Goal: Communication & Community: Answer question/provide support

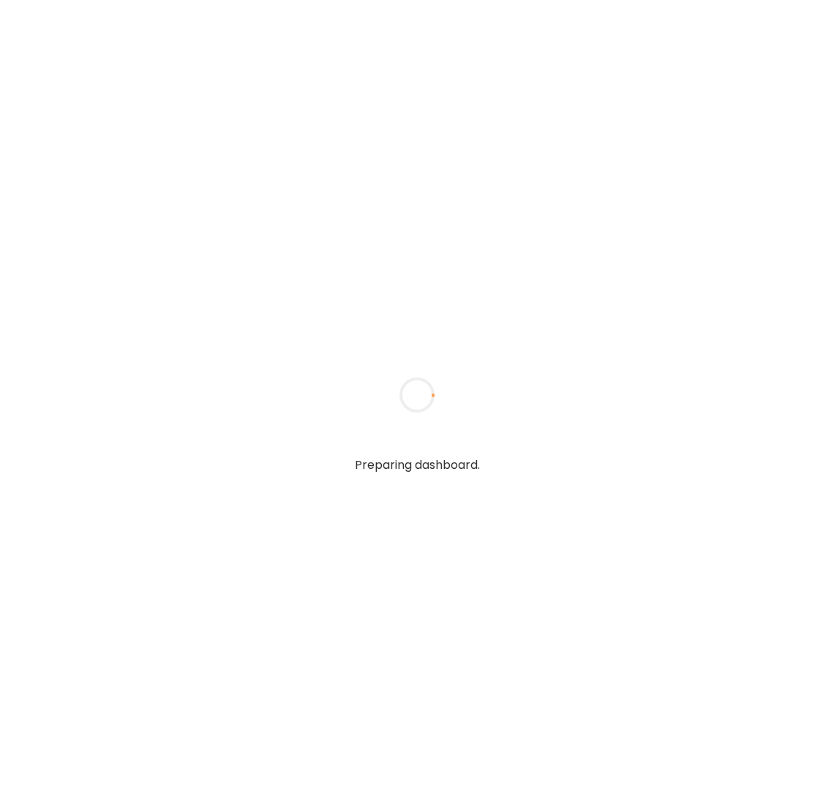
type textarea "**********"
type input "**********"
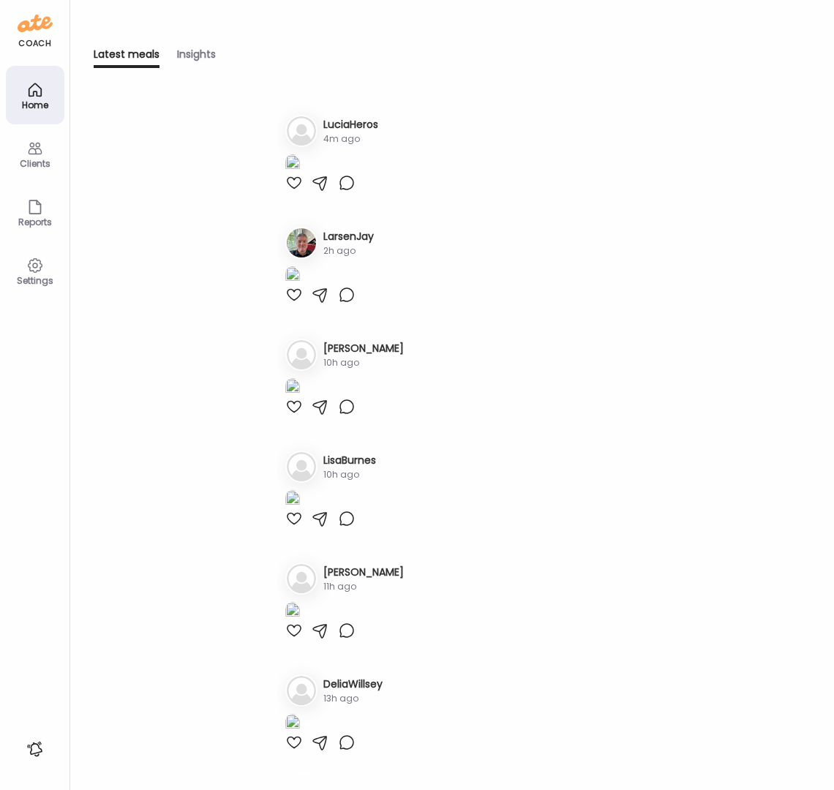
type input "**********"
click at [296, 192] on div at bounding box center [294, 183] width 18 height 18
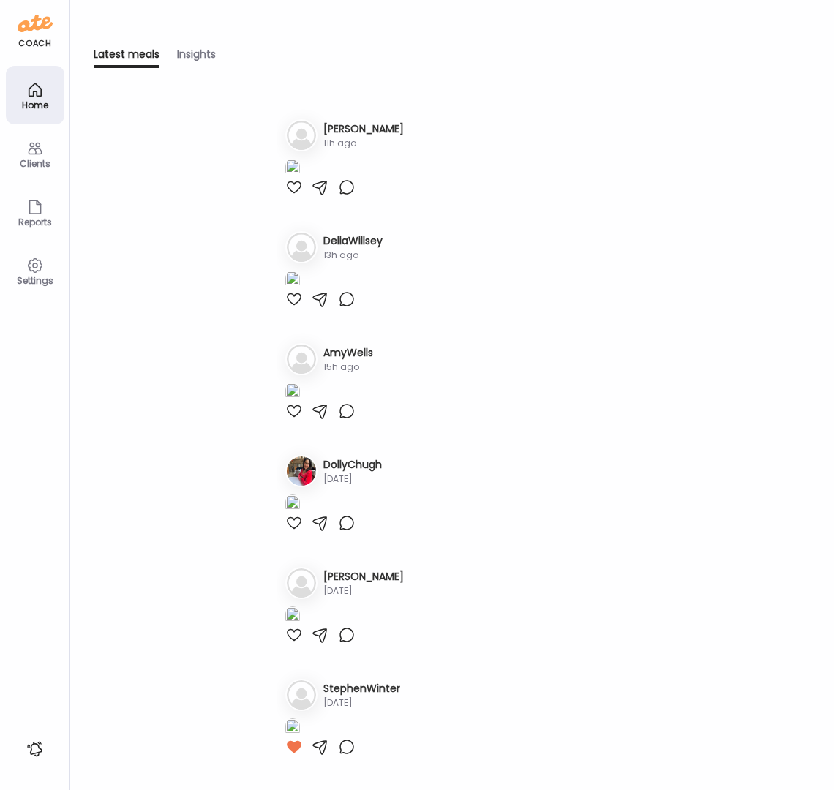
scroll to position [846, 0]
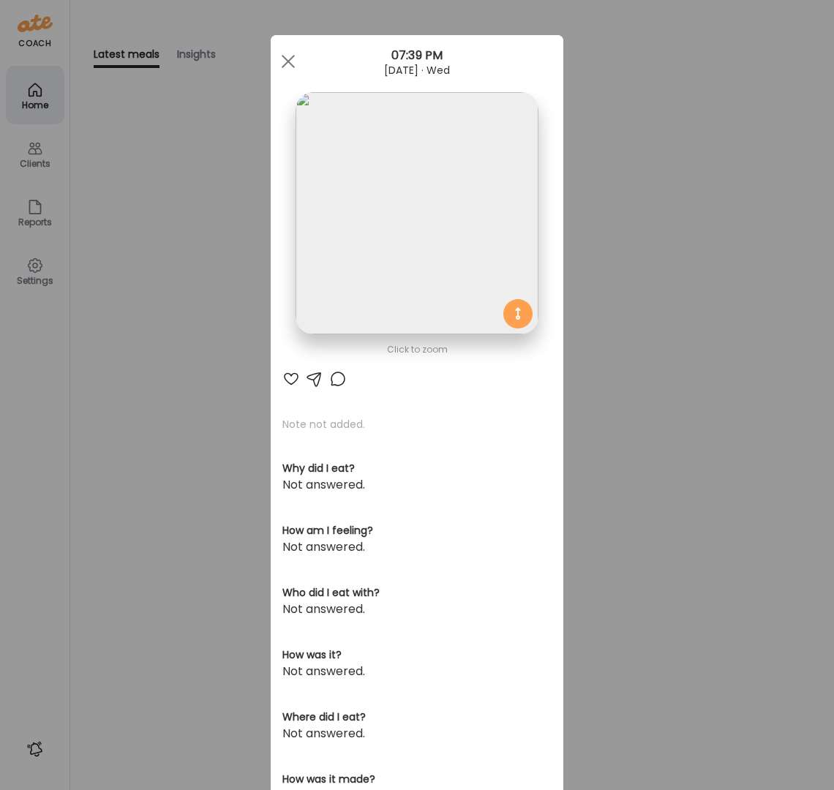
click at [361, 180] on img at bounding box center [417, 213] width 242 height 242
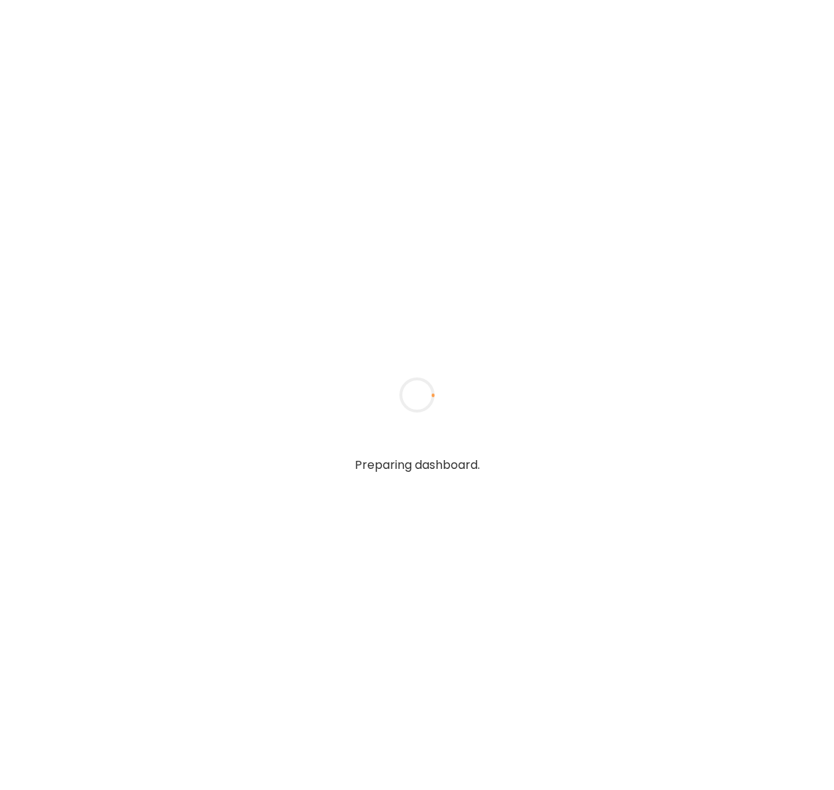
type textarea "**********"
type input "**********"
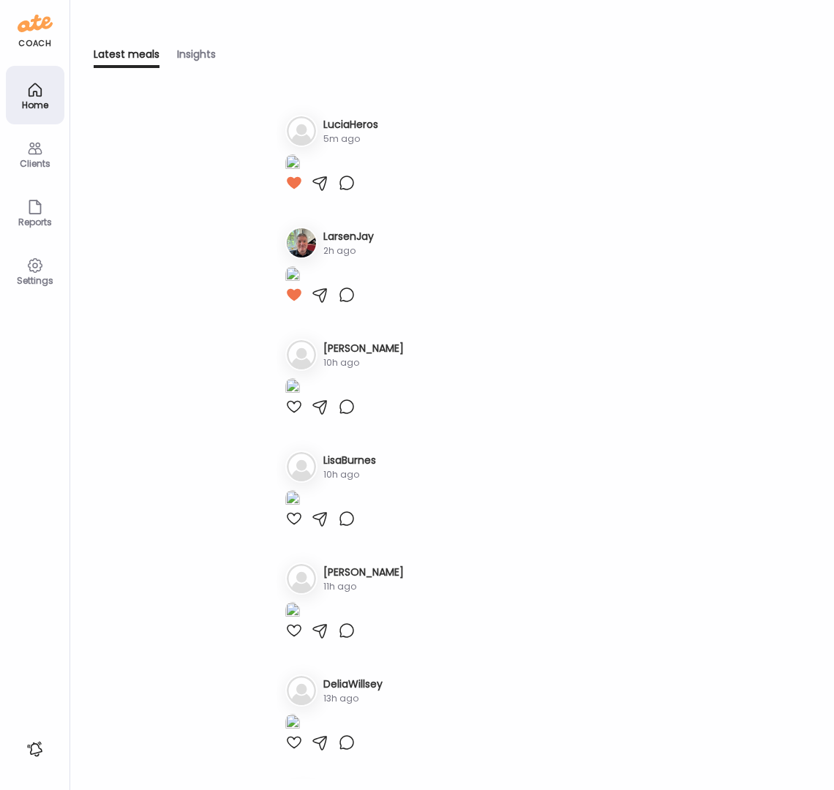
type input "**********"
click at [28, 148] on icon at bounding box center [35, 149] width 18 height 18
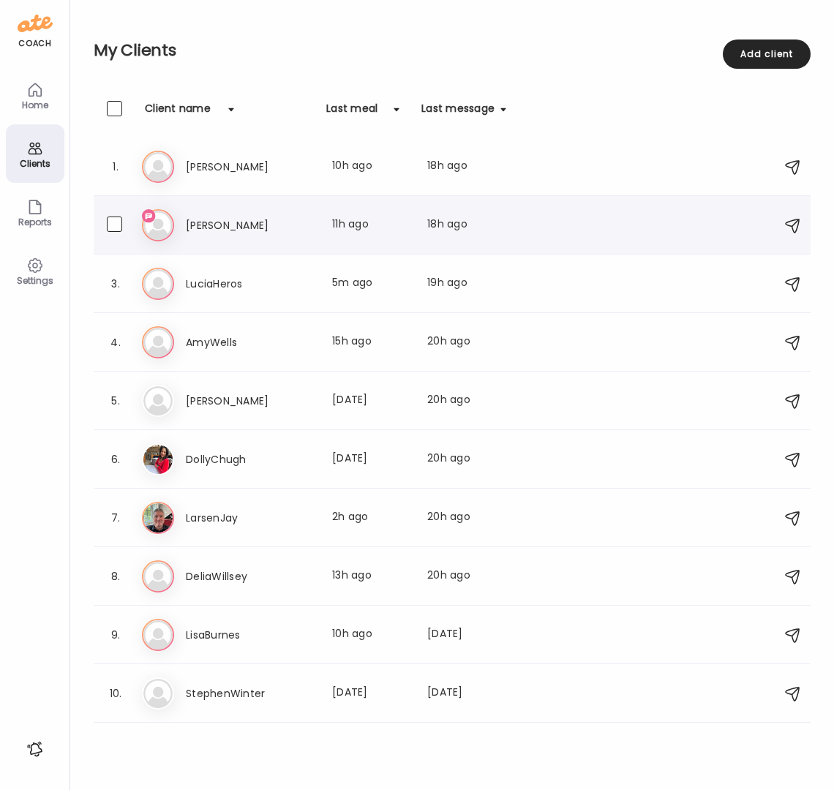
click at [222, 222] on h3 "[PERSON_NAME]" at bounding box center [250, 226] width 129 height 18
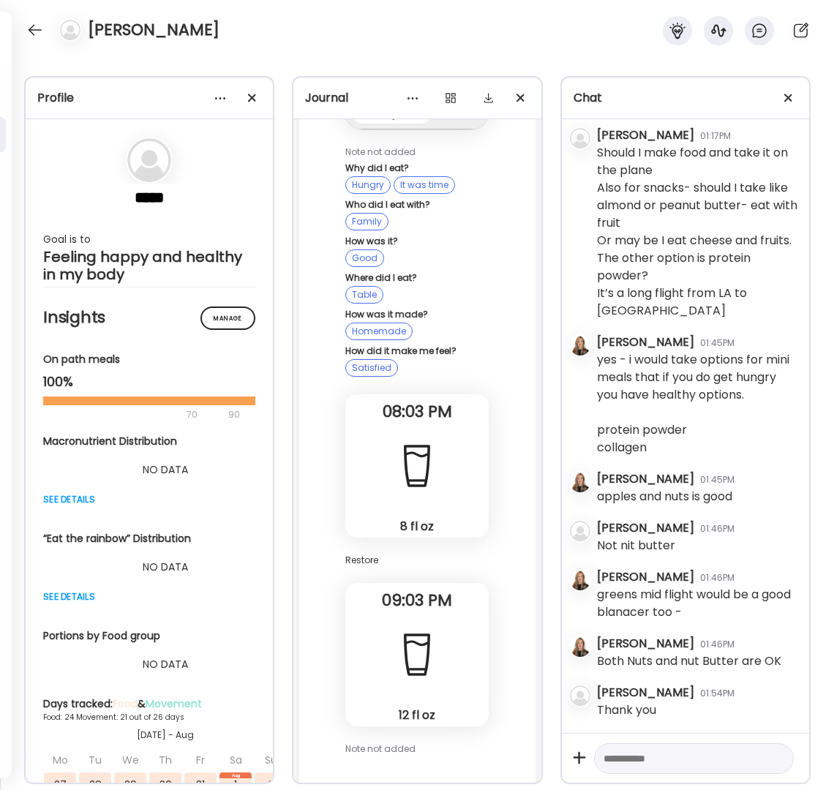
scroll to position [39784, 0]
click at [673, 758] on textarea at bounding box center [681, 759] width 154 height 18
click at [604, 757] on textarea "**********" at bounding box center [681, 759] width 154 height 18
type textarea "**********"
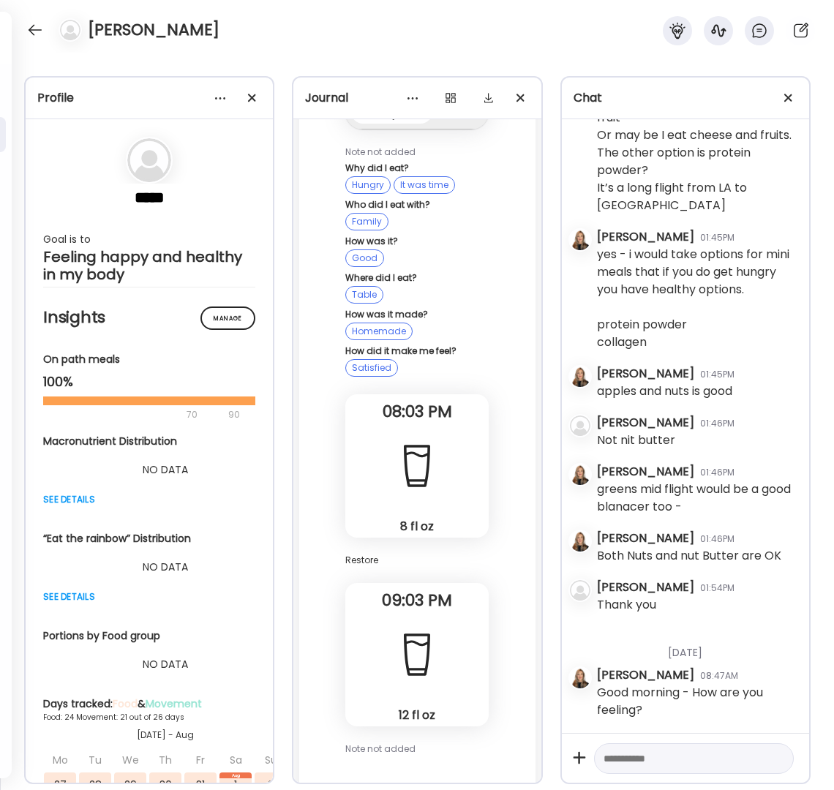
scroll to position [39890, 0]
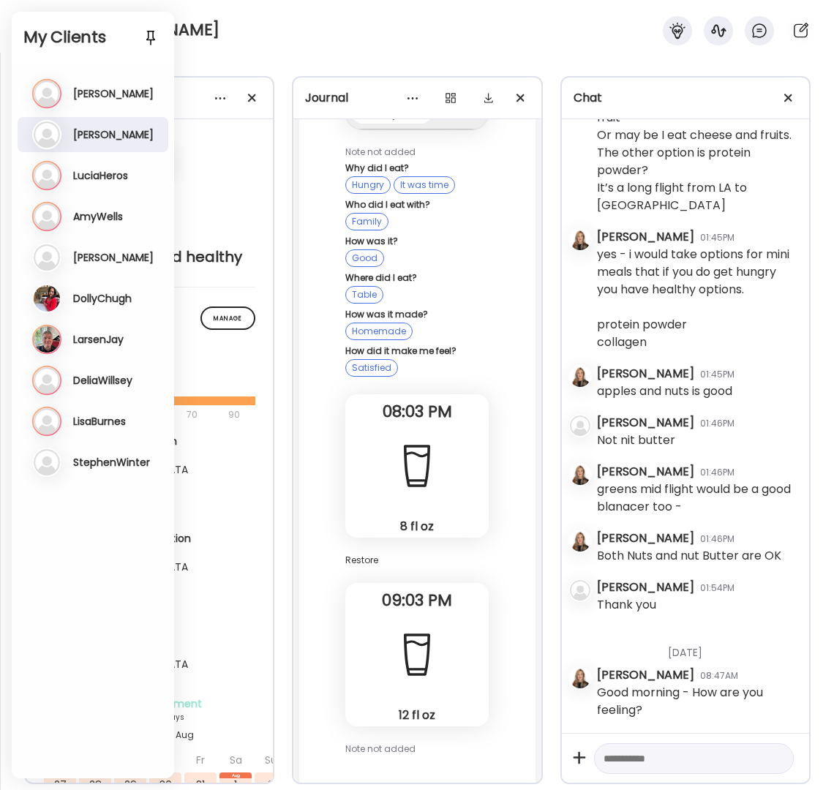
click at [97, 96] on h3 "[PERSON_NAME]" at bounding box center [113, 93] width 80 height 13
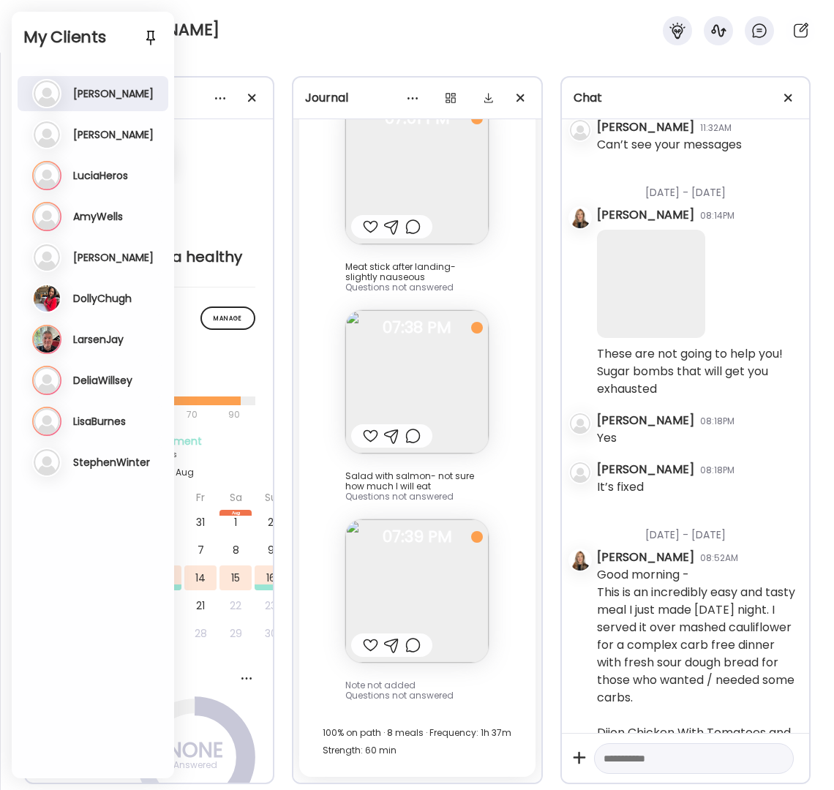
scroll to position [686, 0]
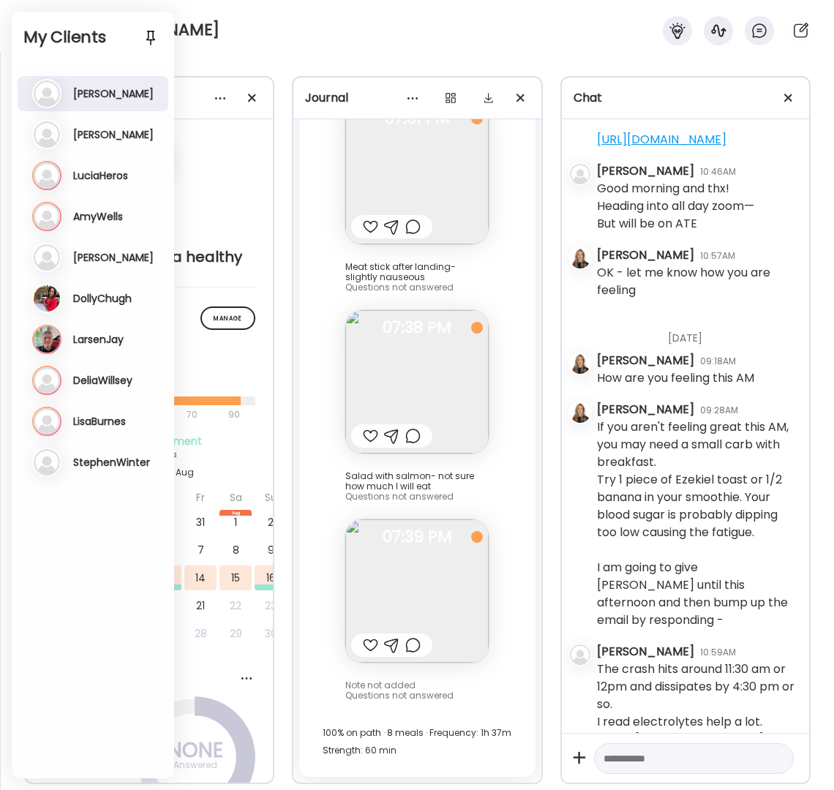
click at [100, 181] on h3 "LuciaHeros" at bounding box center [100, 175] width 55 height 13
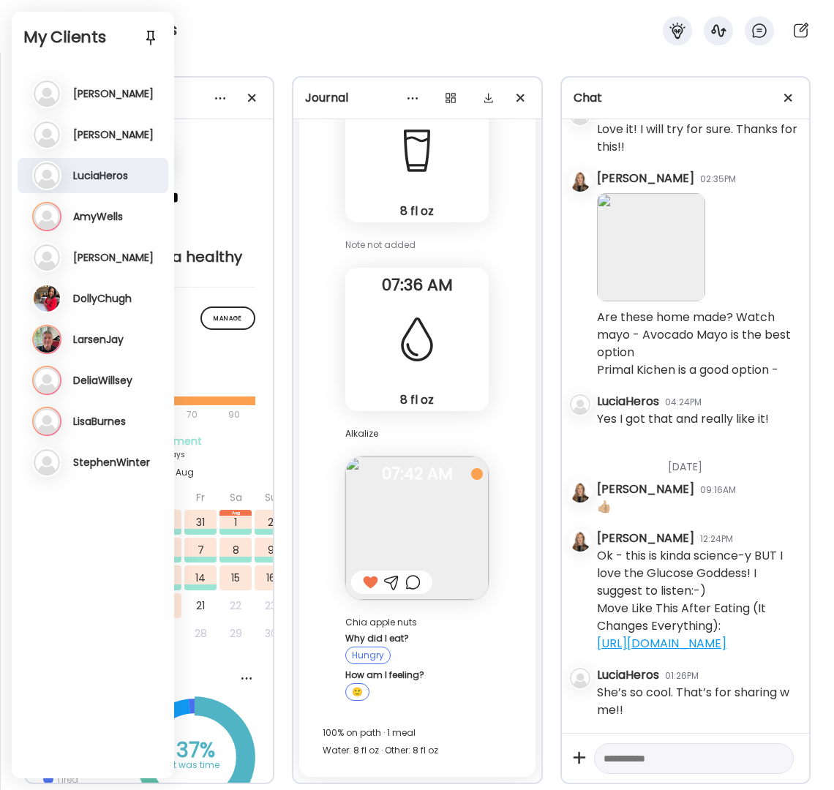
scroll to position [12378, 0]
click at [99, 218] on h3 "AmyWells" at bounding box center [98, 216] width 50 height 13
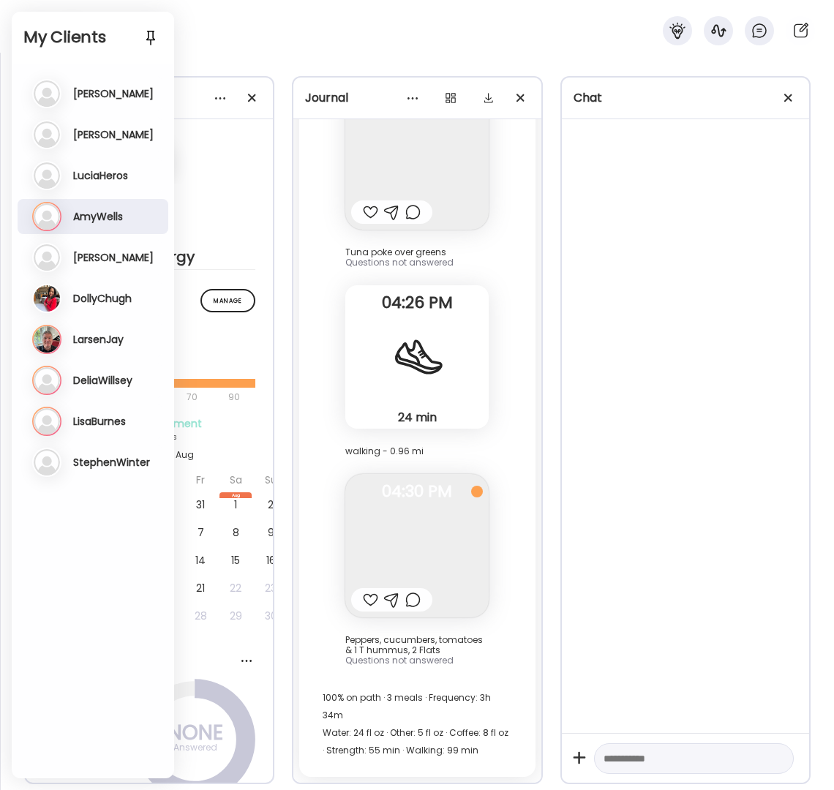
scroll to position [4725, 0]
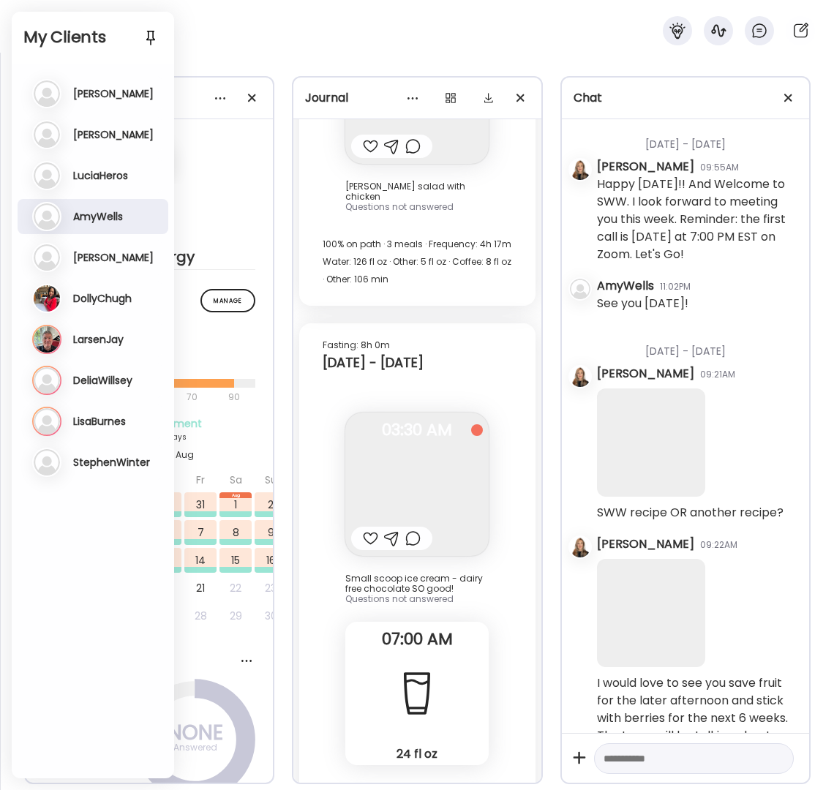
click at [97, 288] on div "Do DollyChugh Last meal: [DATE] Last message: 20h ago You: Ok - this is kinda s…" at bounding box center [94, 298] width 124 height 29
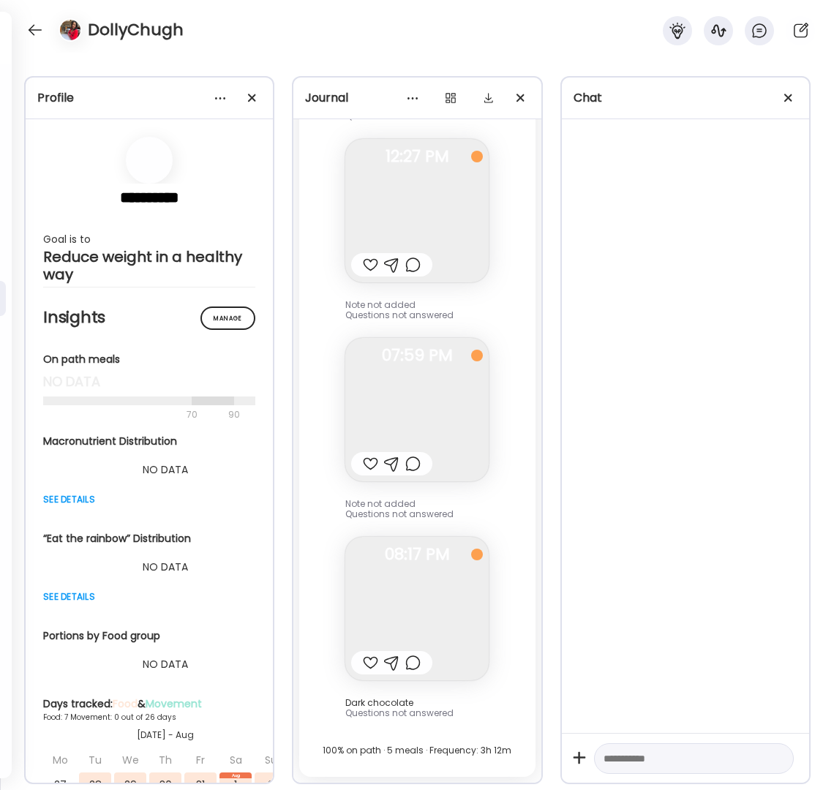
scroll to position [5529, 0]
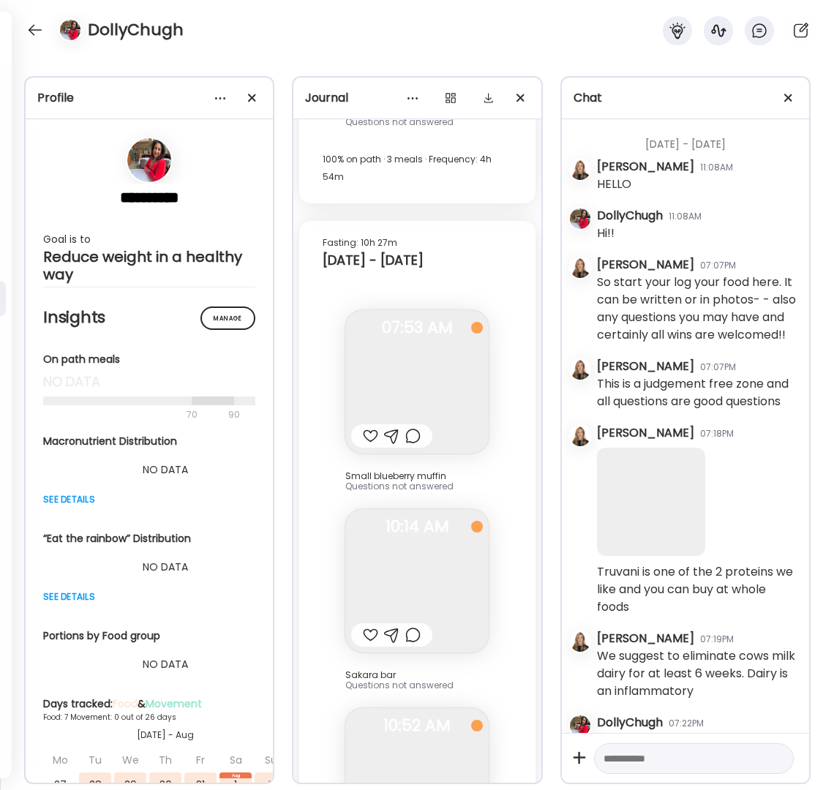
click at [47, 34] on div at bounding box center [67, 29] width 41 height 23
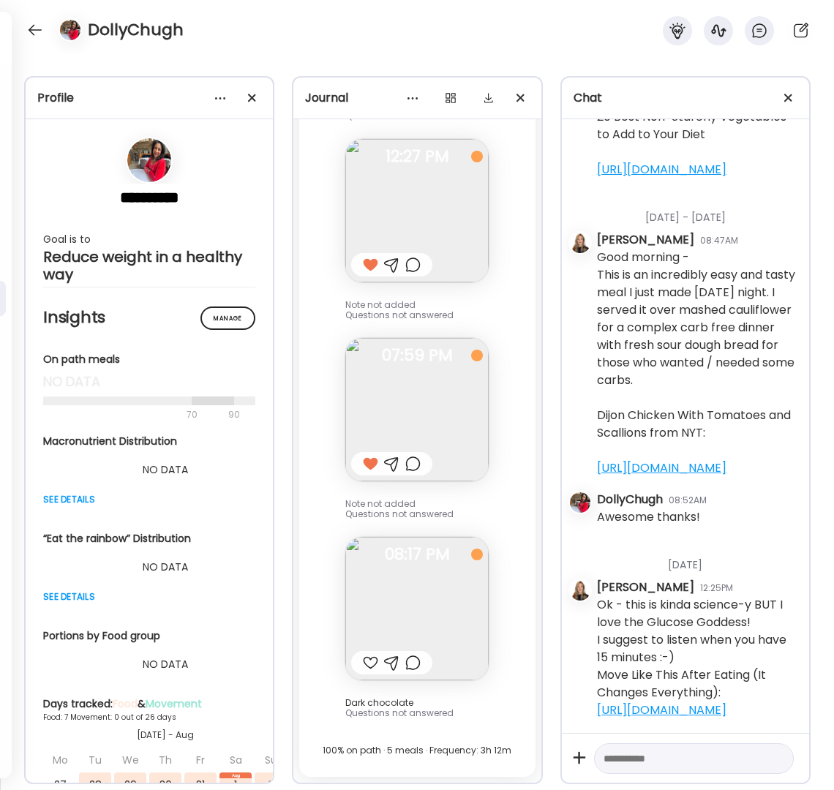
scroll to position [81342, 0]
click at [33, 25] on div at bounding box center [34, 29] width 23 height 23
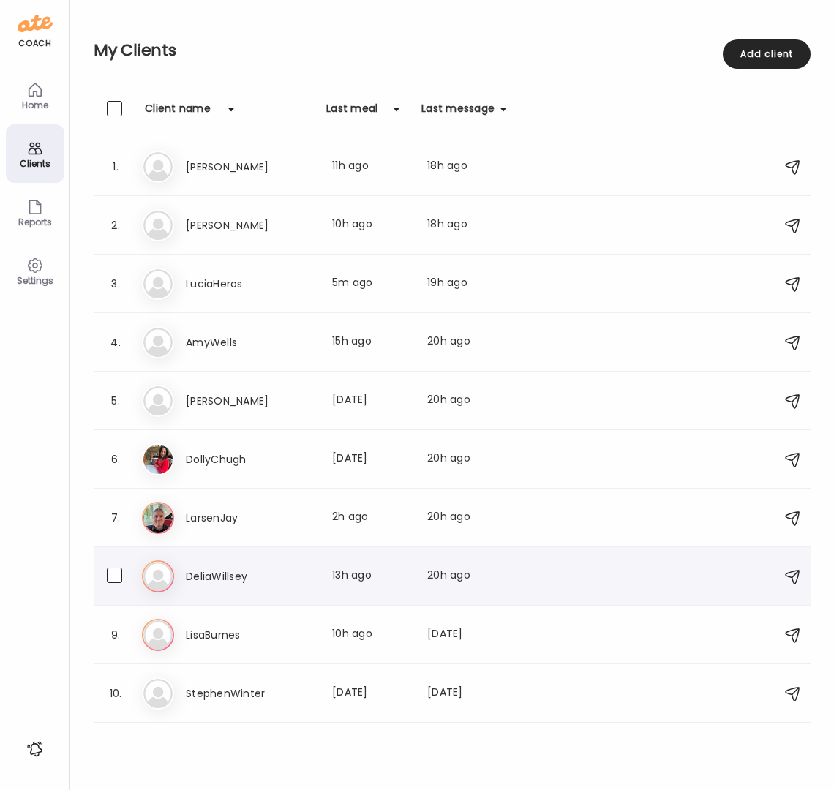
click at [244, 569] on h3 "DeliaWillsey" at bounding box center [250, 577] width 129 height 18
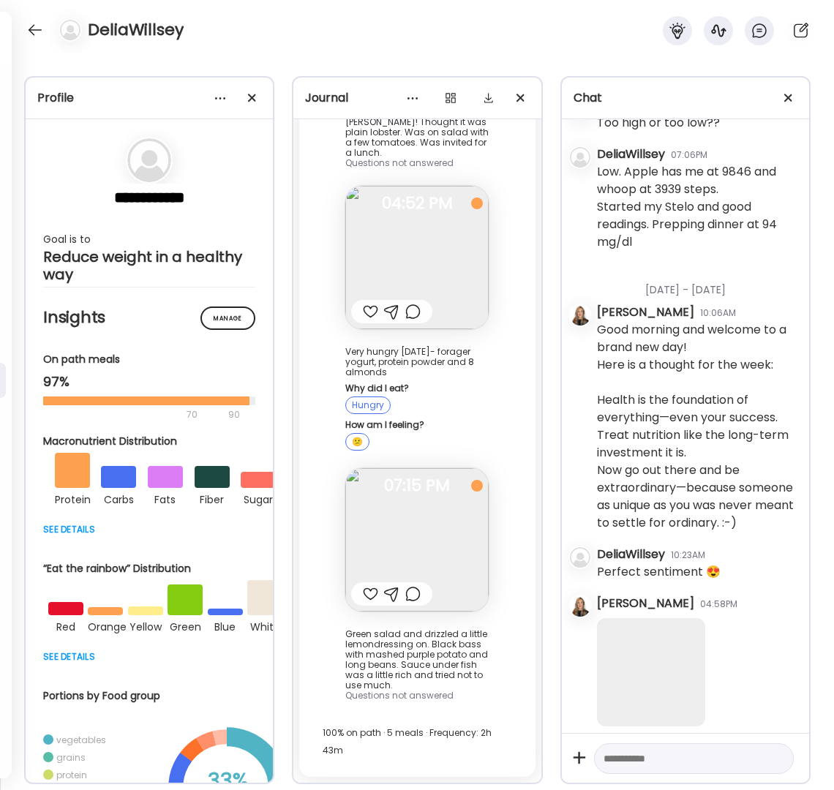
scroll to position [19857, 0]
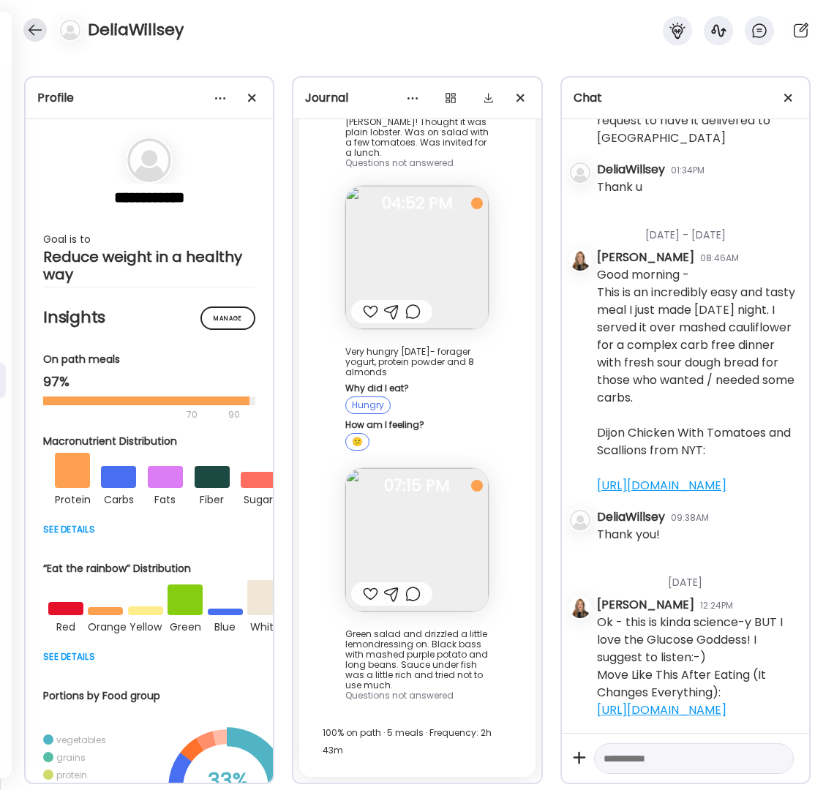
click at [34, 28] on div at bounding box center [34, 29] width 23 height 23
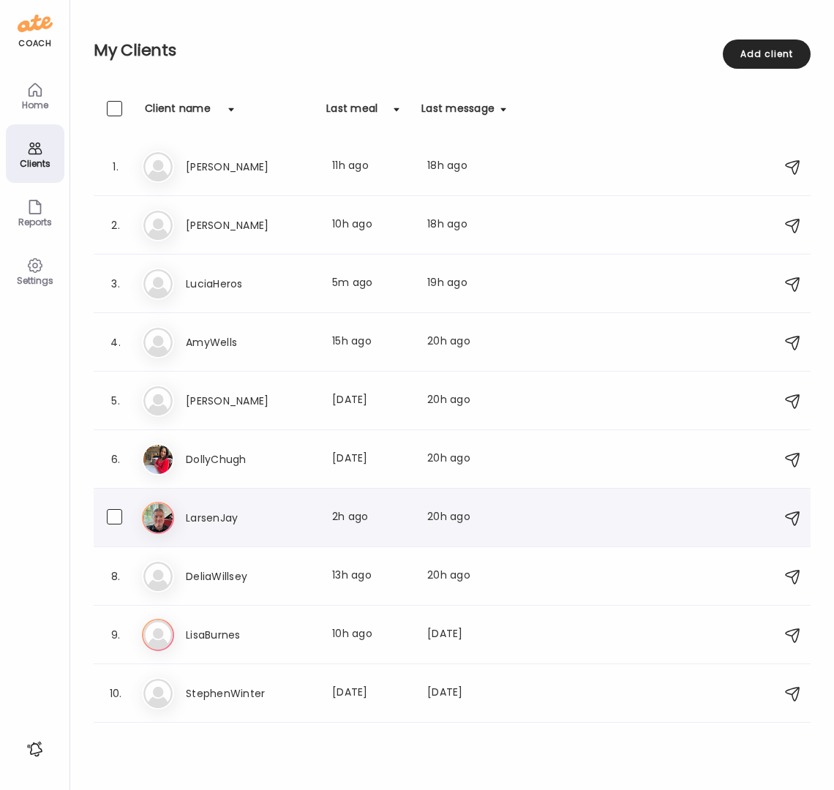
click at [214, 520] on h3 "LarsenJay" at bounding box center [250, 518] width 129 height 18
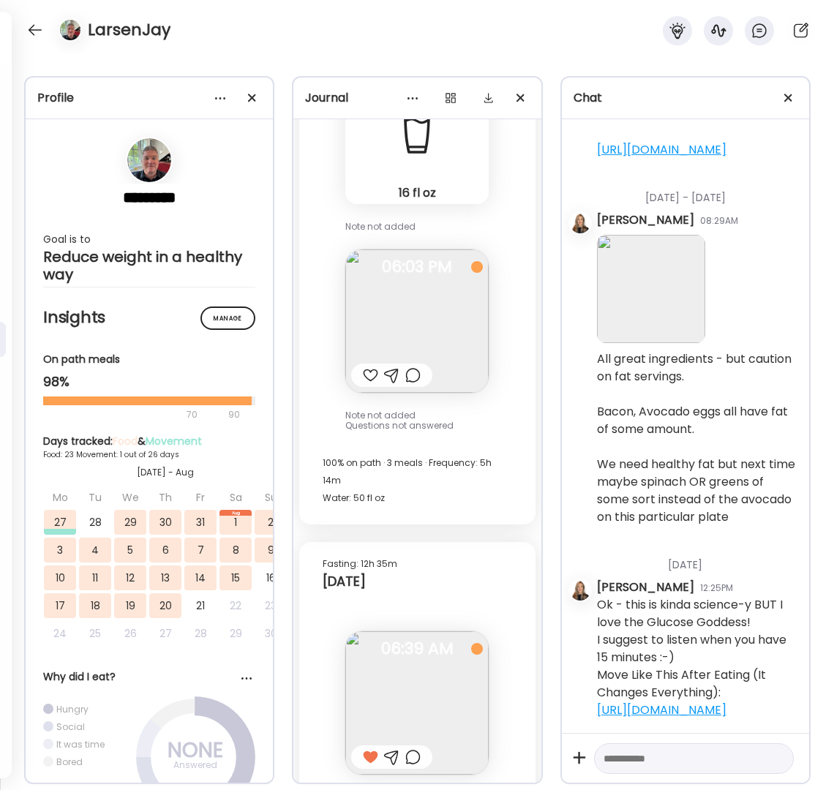
scroll to position [48461, 0]
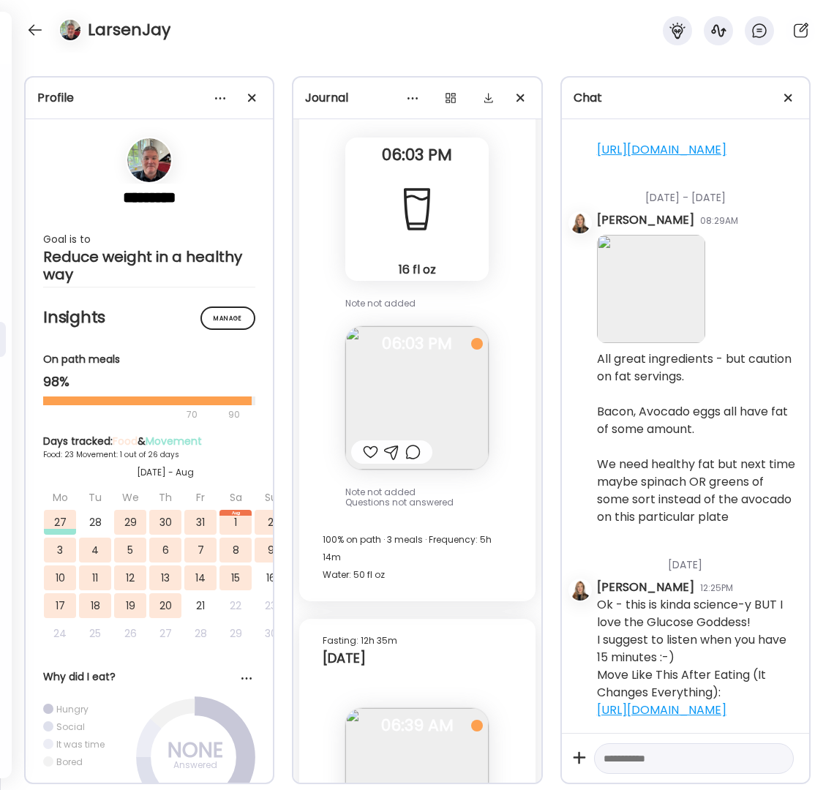
click at [385, 461] on div at bounding box center [391, 452] width 15 height 18
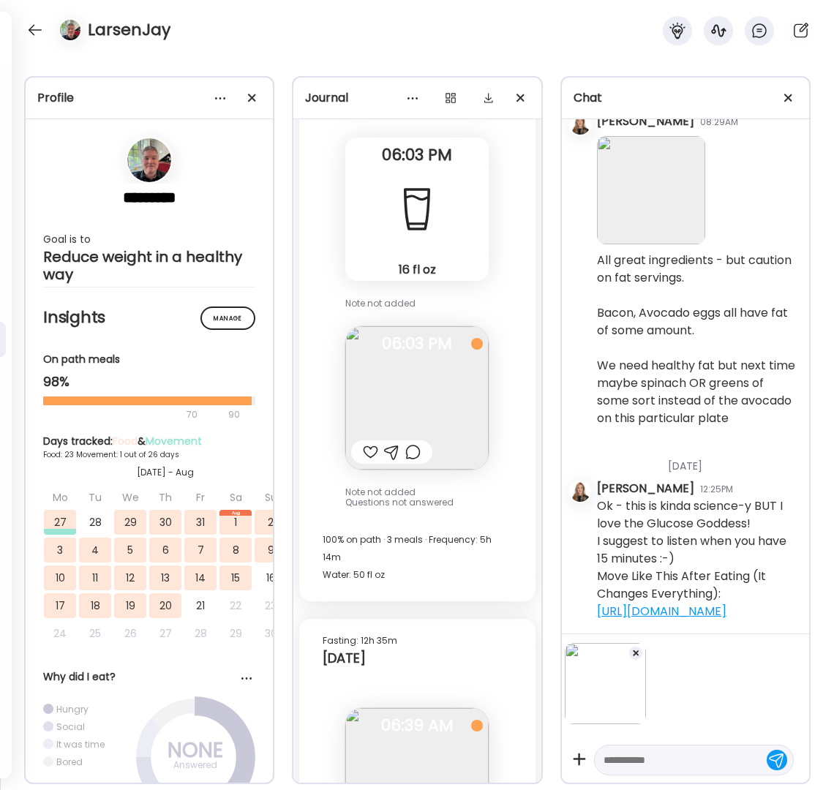
scroll to position [0, 0]
drag, startPoint x: 631, startPoint y: 748, endPoint x: 631, endPoint y: 755, distance: 7.4
click at [631, 748] on div at bounding box center [694, 760] width 200 height 31
click at [630, 757] on textarea at bounding box center [681, 760] width 154 height 18
type textarea "*"
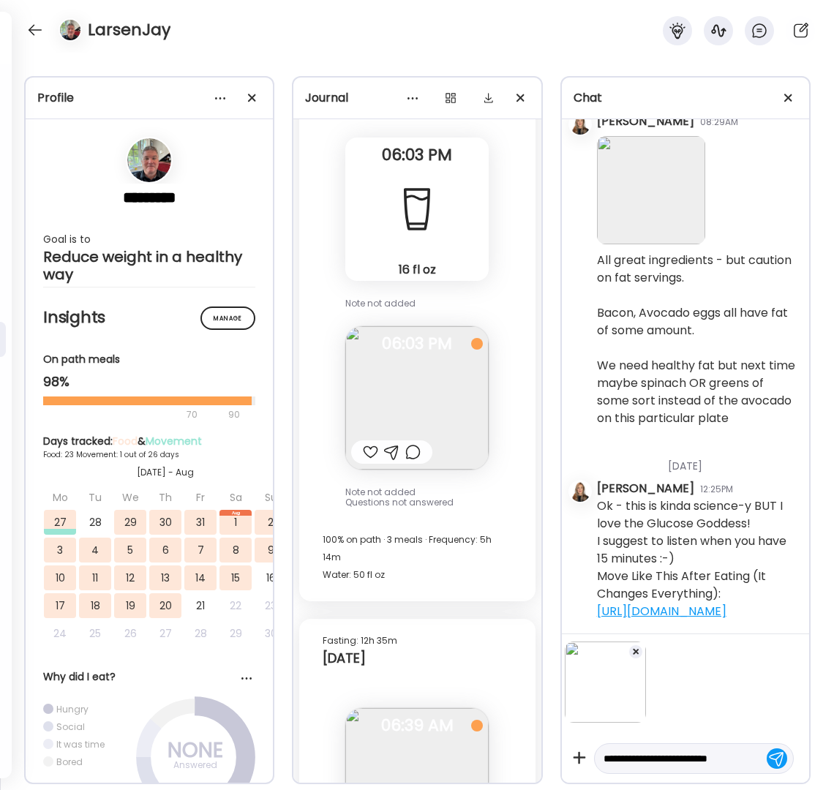
scroll to position [19, 0]
type textarea "**********"
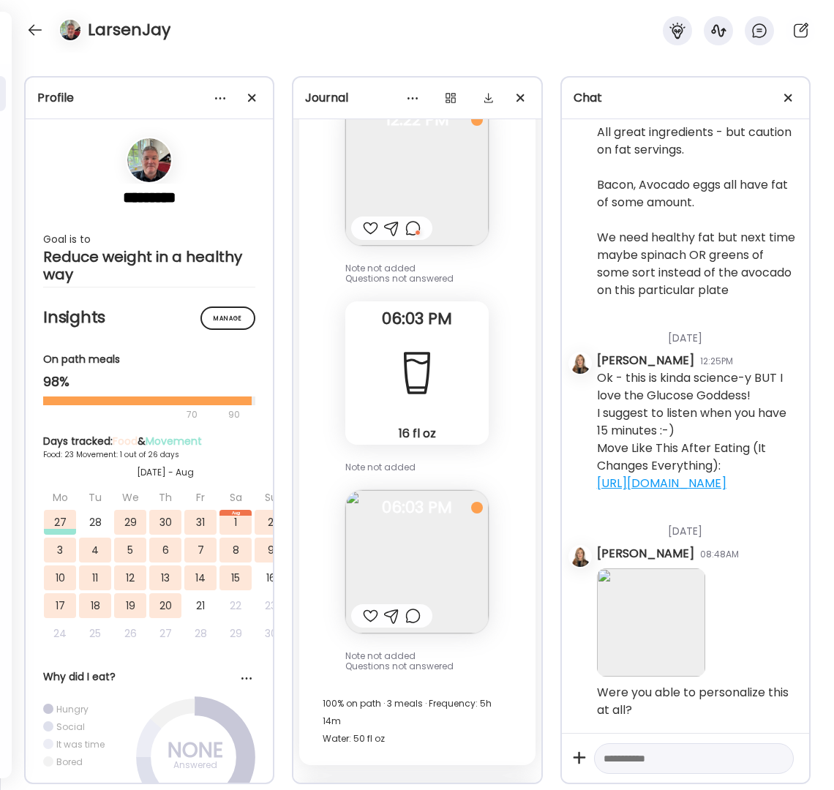
click at [364, 237] on div at bounding box center [370, 229] width 15 height 18
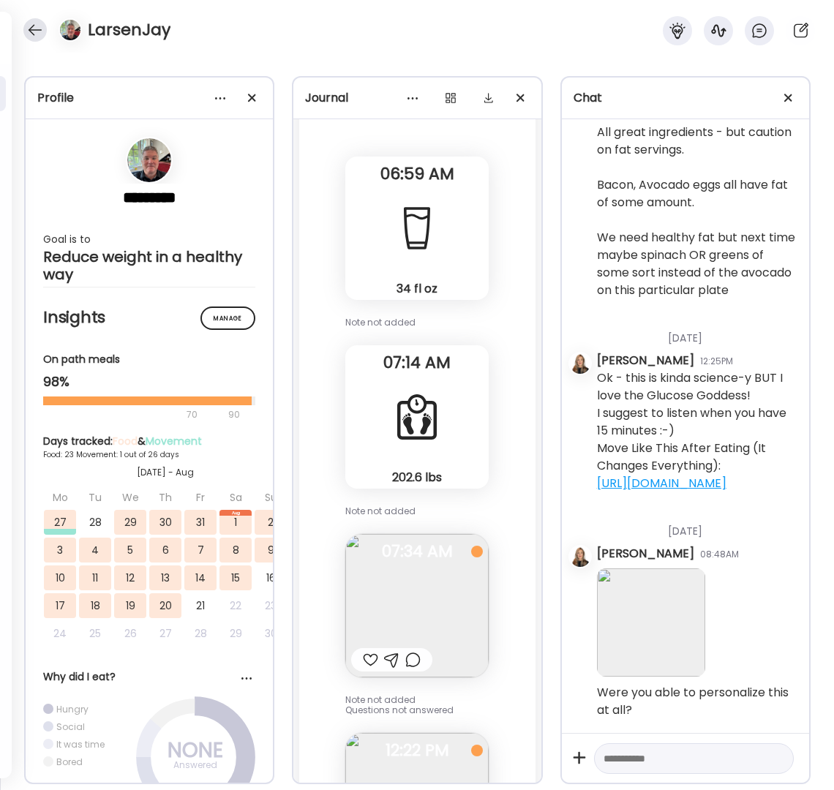
click at [40, 27] on div at bounding box center [34, 29] width 23 height 23
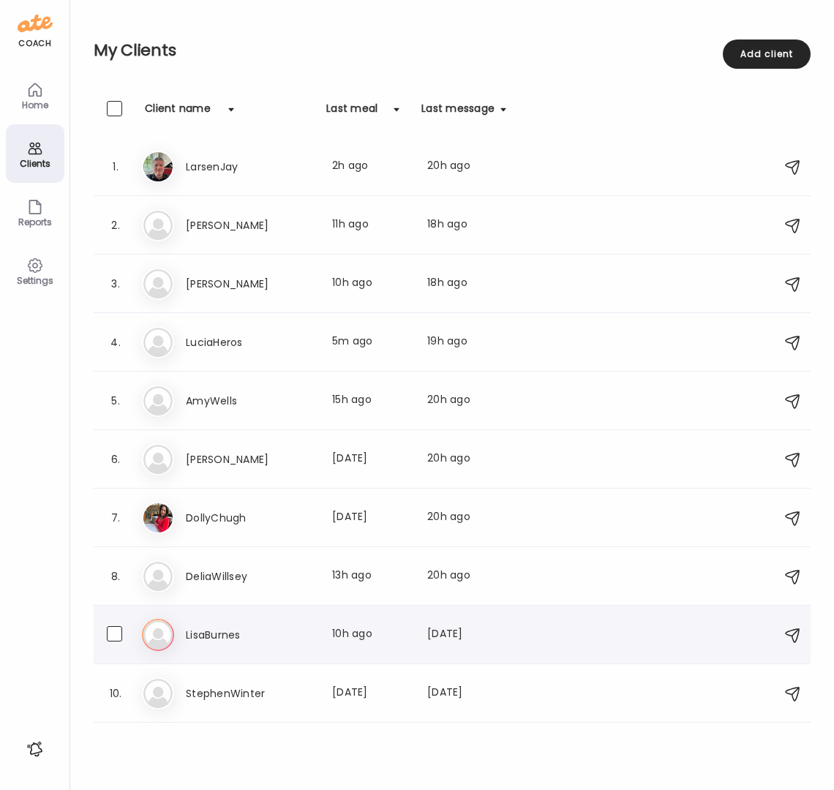
click at [217, 625] on div "Li LisaBurnes Last meal: 10h ago Last message: [DATE] You: Welcome home! I look…" at bounding box center [454, 635] width 625 height 32
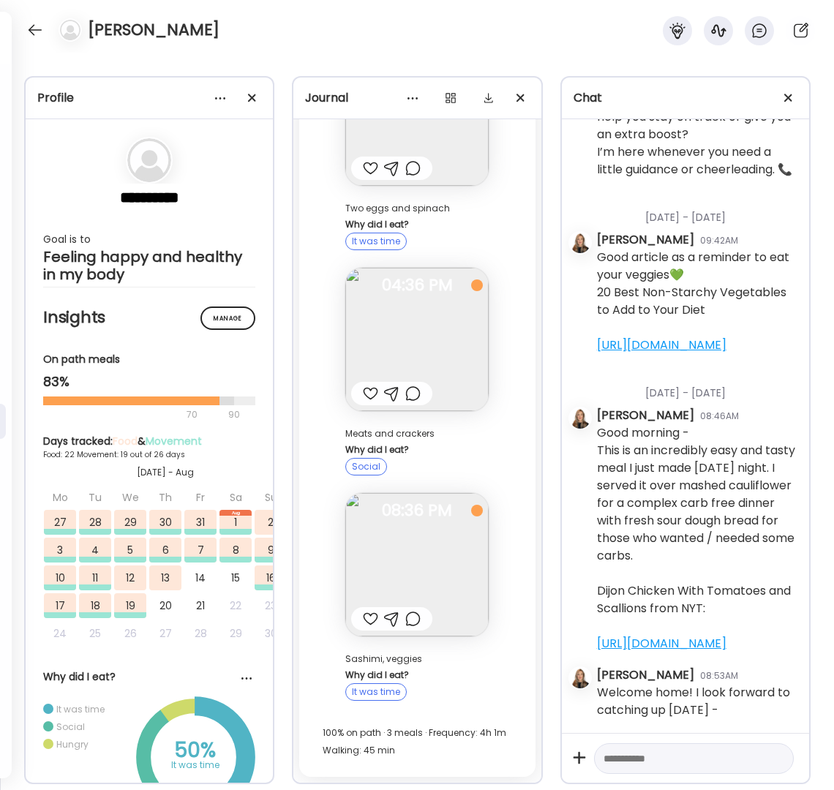
click at [367, 610] on div at bounding box center [370, 619] width 15 height 18
click at [370, 385] on div at bounding box center [370, 394] width 15 height 18
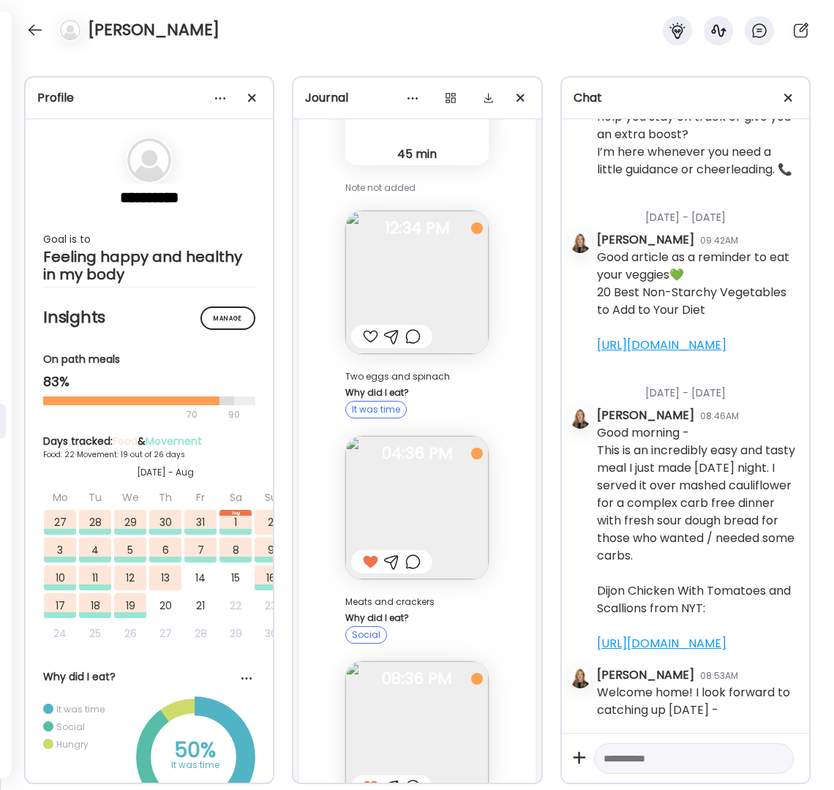
click at [363, 345] on div at bounding box center [370, 337] width 15 height 18
click at [363, 571] on div at bounding box center [370, 562] width 15 height 18
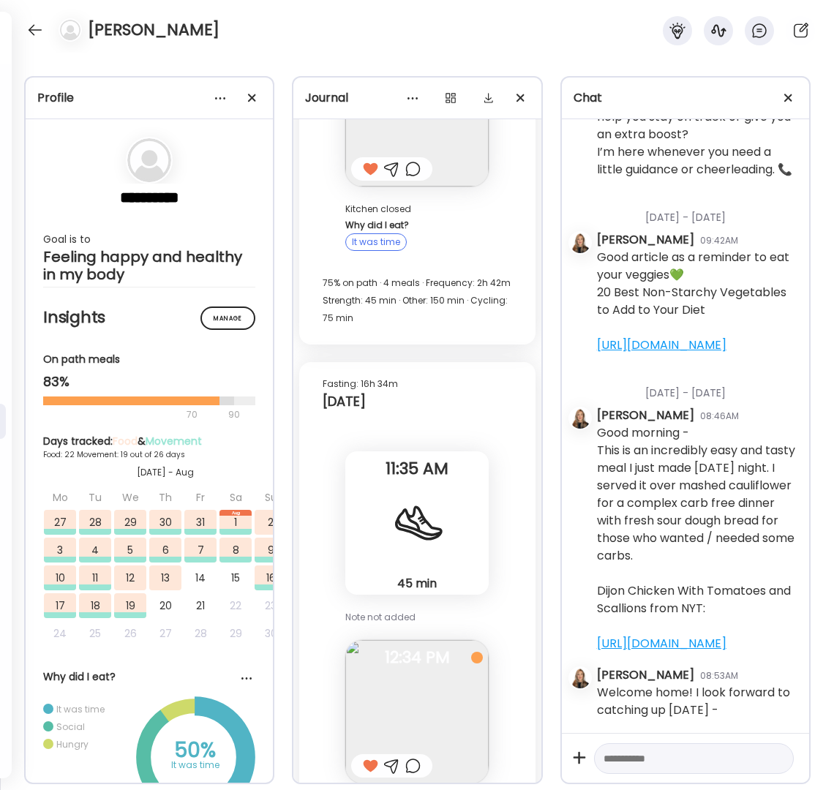
scroll to position [32001, 0]
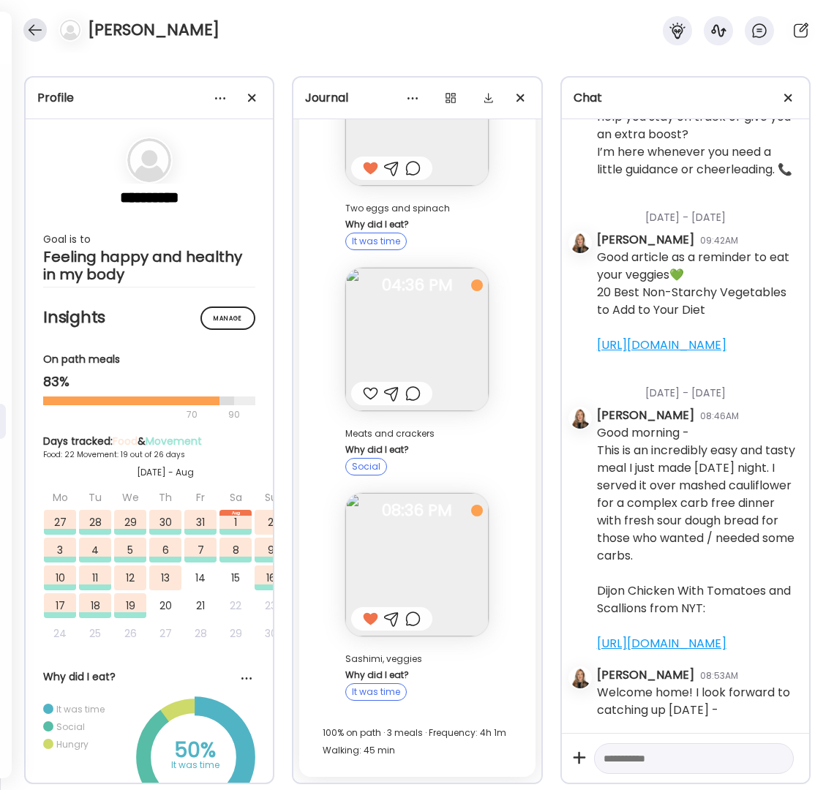
click at [35, 31] on div at bounding box center [34, 29] width 23 height 23
